Goal: Task Accomplishment & Management: Use online tool/utility

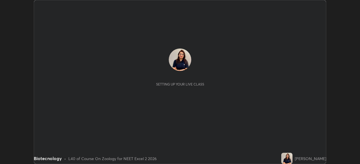
scroll to position [164, 360]
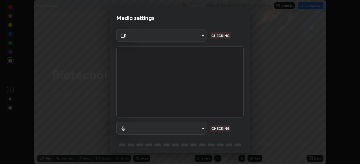
type input "6fd5a11214182fe3dbcd63879dc51230d69f1da36812afabedb7f77605f255ed"
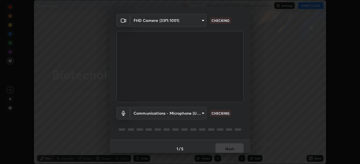
scroll to position [20, 0]
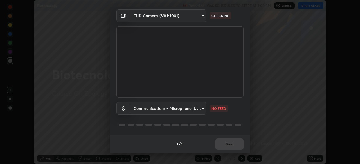
click at [200, 107] on body "Erase all Biotecnology Recording WAS SCHEDULED TO START AT 4:00 PM Settings STA…" at bounding box center [180, 82] width 360 height 164
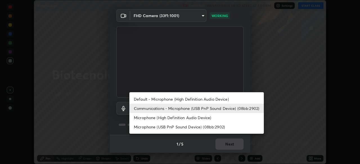
click at [206, 98] on li "Default - Microphone (High Definition Audio Device)" at bounding box center [196, 99] width 134 height 9
type input "default"
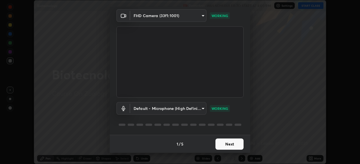
click at [227, 145] on button "Next" at bounding box center [229, 144] width 28 height 11
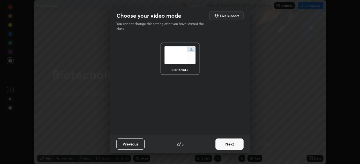
click at [230, 144] on button "Next" at bounding box center [229, 144] width 28 height 11
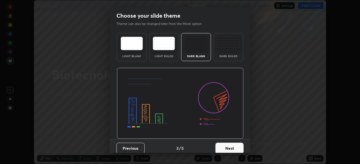
click at [229, 145] on button "Next" at bounding box center [229, 148] width 28 height 11
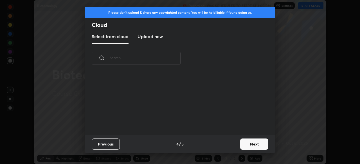
click at [229, 146] on div "Previous 4 / 5 Next" at bounding box center [180, 144] width 190 height 18
click at [248, 143] on button "Next" at bounding box center [254, 144] width 28 height 11
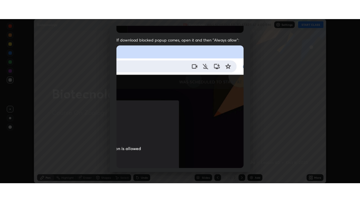
scroll to position [135, 0]
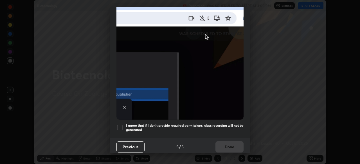
click at [118, 125] on div at bounding box center [119, 128] width 7 height 7
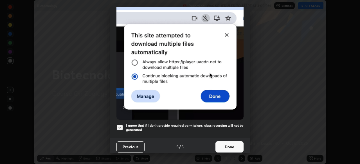
click at [233, 145] on button "Done" at bounding box center [229, 147] width 28 height 11
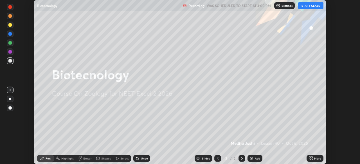
click at [309, 5] on button "START CLASS" at bounding box center [310, 5] width 25 height 7
click at [312, 158] on icon at bounding box center [311, 157] width 1 height 1
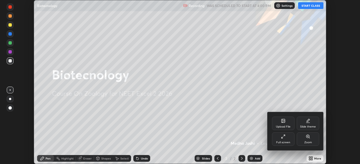
click at [287, 139] on div "Full screen" at bounding box center [283, 139] width 22 height 13
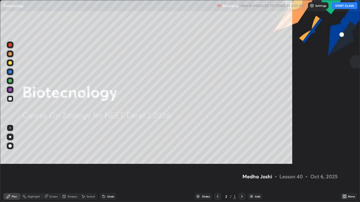
scroll to position [202, 360]
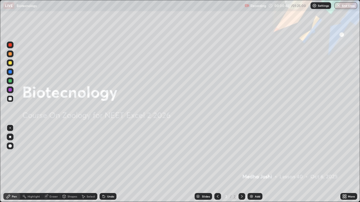
click at [254, 164] on div "Add" at bounding box center [254, 196] width 15 height 7
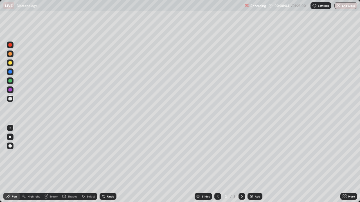
click at [111, 164] on div "Undo" at bounding box center [108, 196] width 17 height 7
click at [110, 164] on div "Undo" at bounding box center [108, 196] width 17 height 7
click at [348, 164] on div "More" at bounding box center [351, 196] width 7 height 3
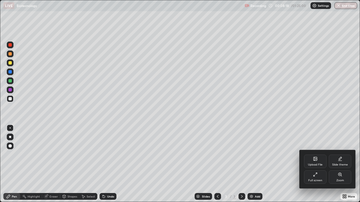
click at [316, 160] on icon at bounding box center [315, 160] width 3 height 2
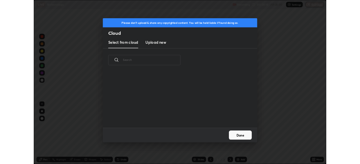
scroll to position [2, 3]
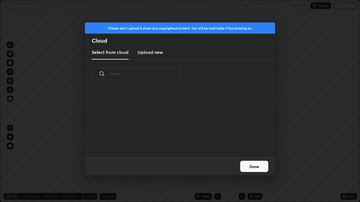
click at [154, 51] on h3 "Upload new" at bounding box center [149, 52] width 25 height 7
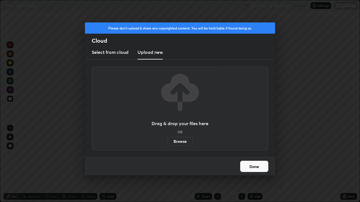
click at [179, 139] on label "Browse" at bounding box center [180, 141] width 25 height 9
click at [168, 139] on input "Browse" at bounding box center [168, 141] width 0 height 9
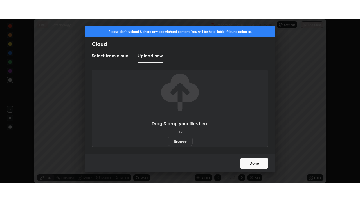
scroll to position [27954, 27758]
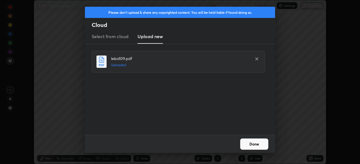
click at [250, 143] on button "Done" at bounding box center [254, 144] width 28 height 11
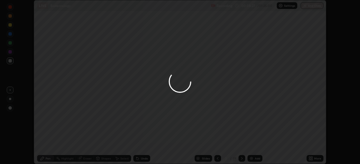
click at [315, 157] on div "More" at bounding box center [317, 158] width 7 height 3
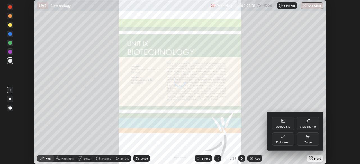
click at [280, 143] on div "Full screen" at bounding box center [283, 142] width 14 height 3
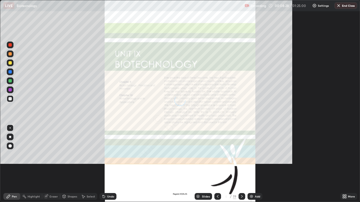
scroll to position [202, 360]
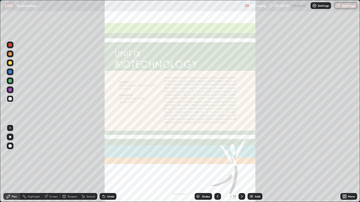
click at [242, 164] on icon at bounding box center [242, 196] width 2 height 3
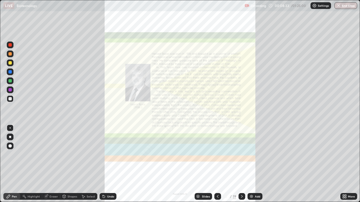
click at [240, 164] on icon at bounding box center [242, 197] width 4 height 4
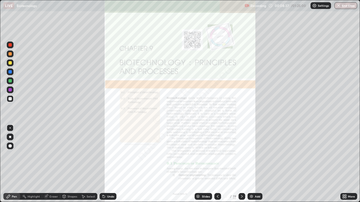
click at [347, 164] on div "More" at bounding box center [348, 196] width 17 height 7
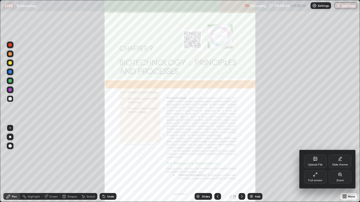
click at [340, 164] on div "Zoom" at bounding box center [340, 177] width 22 height 13
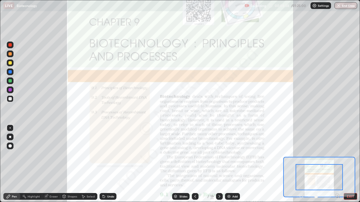
click at [339, 164] on icon at bounding box center [339, 197] width 1 height 1
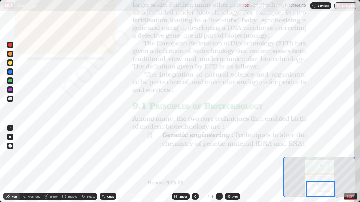
click at [12, 45] on div at bounding box center [9, 44] width 3 height 3
click at [219, 164] on icon at bounding box center [219, 196] width 2 height 3
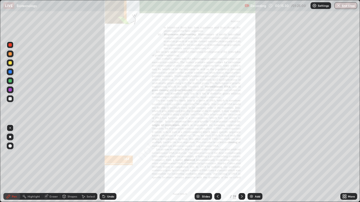
click at [256, 164] on div "Add" at bounding box center [254, 196] width 15 height 7
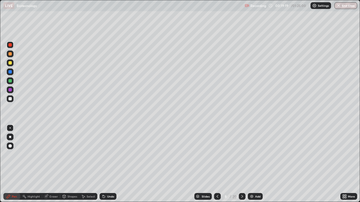
click at [11, 99] on div at bounding box center [9, 98] width 3 height 3
click at [255, 164] on div "Add" at bounding box center [257, 196] width 5 height 3
click at [10, 56] on div at bounding box center [10, 54] width 7 height 7
click at [10, 99] on div at bounding box center [9, 98] width 3 height 3
click at [9, 72] on div at bounding box center [9, 71] width 3 height 3
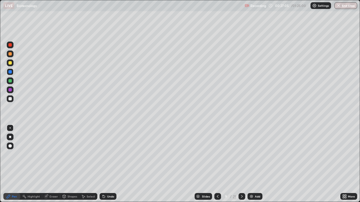
click at [106, 164] on div "Undo" at bounding box center [108, 196] width 17 height 7
click at [9, 99] on div at bounding box center [9, 98] width 3 height 3
click at [10, 73] on div at bounding box center [9, 71] width 3 height 3
click at [12, 84] on div at bounding box center [10, 80] width 7 height 9
click at [11, 99] on div at bounding box center [9, 98] width 3 height 3
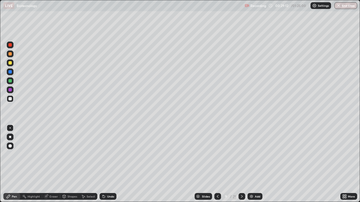
click at [11, 81] on div at bounding box center [9, 80] width 3 height 3
click at [10, 98] on div at bounding box center [9, 98] width 3 height 3
click at [10, 81] on div at bounding box center [9, 80] width 3 height 3
click at [255, 164] on div "Add" at bounding box center [257, 196] width 5 height 3
click at [8, 100] on div at bounding box center [10, 99] width 7 height 7
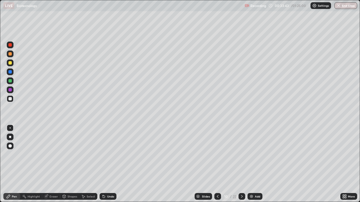
click at [217, 164] on icon at bounding box center [218, 196] width 2 height 3
click at [241, 164] on icon at bounding box center [242, 197] width 4 height 4
click at [218, 164] on icon at bounding box center [217, 197] width 4 height 4
click at [241, 164] on icon at bounding box center [242, 197] width 4 height 4
click at [12, 81] on div at bounding box center [10, 81] width 7 height 7
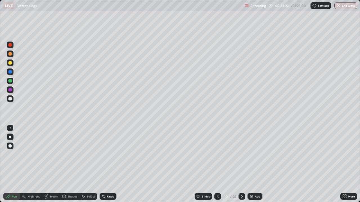
click at [12, 99] on div at bounding box center [10, 99] width 7 height 7
click at [11, 80] on div at bounding box center [9, 80] width 3 height 3
click at [218, 164] on icon at bounding box center [218, 196] width 2 height 3
click at [12, 98] on div at bounding box center [10, 99] width 7 height 7
click at [105, 164] on icon at bounding box center [104, 197] width 4 height 4
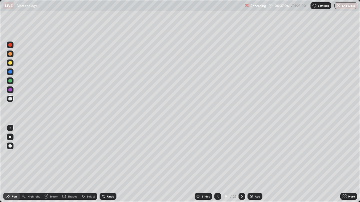
click at [105, 164] on div "Undo" at bounding box center [108, 196] width 17 height 7
click at [240, 164] on icon at bounding box center [242, 197] width 4 height 4
click at [253, 164] on img at bounding box center [251, 197] width 4 height 4
click at [12, 54] on div at bounding box center [9, 53] width 3 height 3
click at [9, 65] on div at bounding box center [10, 63] width 7 height 7
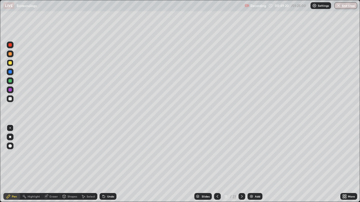
click at [9, 82] on div at bounding box center [9, 80] width 3 height 3
click at [9, 73] on div at bounding box center [9, 71] width 3 height 3
click at [107, 164] on div "Undo" at bounding box center [110, 196] width 7 height 3
click at [109, 164] on div "Undo" at bounding box center [110, 196] width 7 height 3
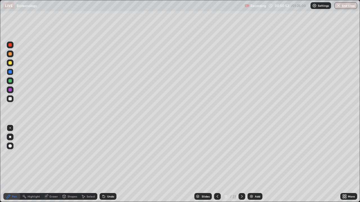
click at [108, 164] on div "Undo" at bounding box center [110, 196] width 7 height 3
click at [10, 98] on div at bounding box center [9, 98] width 3 height 3
click at [104, 164] on div "Undo" at bounding box center [108, 196] width 17 height 7
click at [255, 164] on div "Add" at bounding box center [257, 196] width 5 height 3
click at [10, 82] on div at bounding box center [9, 80] width 3 height 3
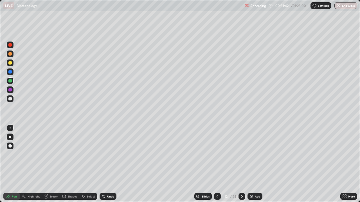
click at [10, 73] on div at bounding box center [9, 71] width 3 height 3
click at [9, 91] on div at bounding box center [9, 89] width 3 height 3
click at [9, 98] on div at bounding box center [9, 98] width 3 height 3
click at [11, 81] on div at bounding box center [9, 80] width 3 height 3
click at [9, 100] on div at bounding box center [9, 98] width 3 height 3
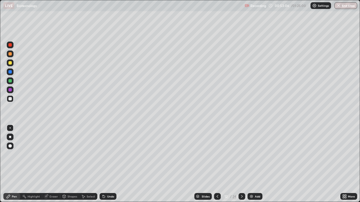
click at [108, 164] on div "Undo" at bounding box center [110, 196] width 7 height 3
click at [108, 164] on div "Undo" at bounding box center [108, 196] width 17 height 7
click at [10, 89] on div at bounding box center [9, 89] width 3 height 3
click at [12, 81] on div at bounding box center [10, 81] width 7 height 7
click at [110, 164] on div "Undo" at bounding box center [110, 196] width 7 height 3
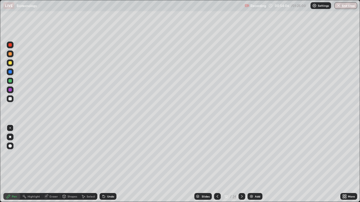
click at [110, 164] on div "Undo" at bounding box center [108, 196] width 17 height 7
click at [12, 99] on div at bounding box center [10, 99] width 7 height 7
click at [252, 164] on img at bounding box center [251, 197] width 4 height 4
click at [10, 72] on div at bounding box center [9, 71] width 3 height 3
click at [12, 99] on div at bounding box center [9, 98] width 3 height 3
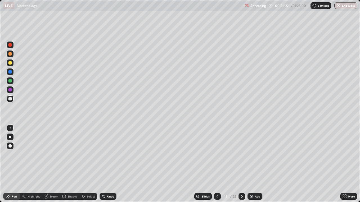
click at [8, 80] on div at bounding box center [10, 81] width 7 height 7
click at [9, 91] on div at bounding box center [9, 89] width 3 height 3
click at [10, 99] on div at bounding box center [9, 98] width 3 height 3
click at [10, 90] on div at bounding box center [9, 89] width 3 height 3
click at [107, 164] on div "Undo" at bounding box center [108, 196] width 17 height 7
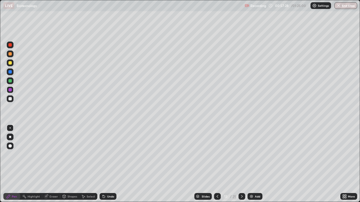
click at [10, 99] on div at bounding box center [9, 98] width 3 height 3
click at [103, 164] on icon at bounding box center [104, 197] width 2 height 2
click at [102, 164] on div "Undo" at bounding box center [108, 196] width 17 height 7
click at [217, 164] on icon at bounding box center [217, 197] width 4 height 4
click at [217, 164] on icon at bounding box center [218, 196] width 2 height 3
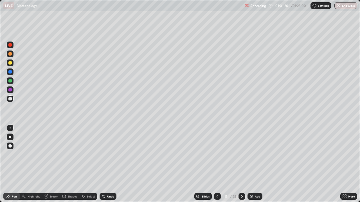
click at [241, 164] on icon at bounding box center [242, 197] width 4 height 4
click at [238, 164] on div at bounding box center [241, 196] width 7 height 11
click at [242, 164] on icon at bounding box center [242, 197] width 4 height 4
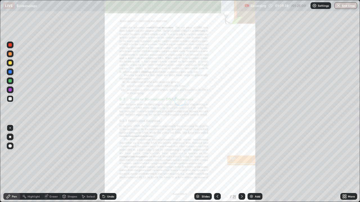
click at [217, 164] on div at bounding box center [217, 196] width 7 height 7
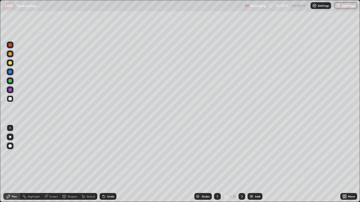
click at [255, 164] on div "Add" at bounding box center [257, 196] width 5 height 3
click at [12, 82] on div at bounding box center [9, 80] width 3 height 3
click at [12, 100] on div at bounding box center [9, 98] width 3 height 3
click at [11, 82] on div at bounding box center [9, 80] width 3 height 3
click at [339, 6] on img "button" at bounding box center [339, 5] width 4 height 4
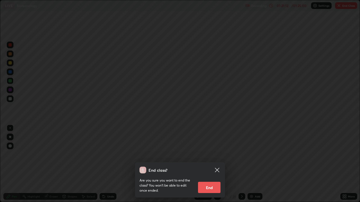
click at [212, 164] on button "End" at bounding box center [209, 187] width 22 height 11
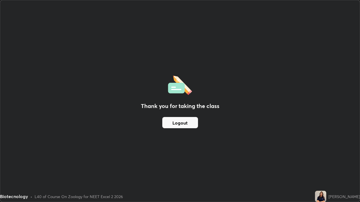
click at [184, 123] on button "Logout" at bounding box center [180, 122] width 36 height 11
